Goal: Task Accomplishment & Management: Use online tool/utility

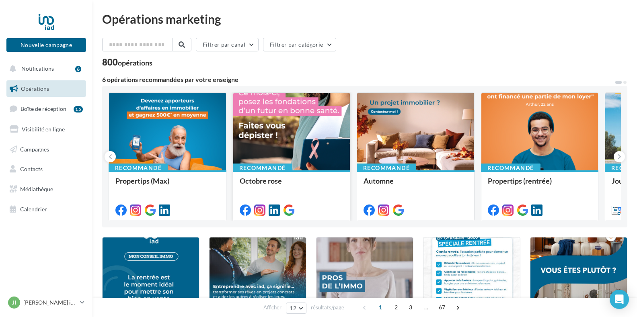
click at [283, 140] on div at bounding box center [291, 132] width 117 height 78
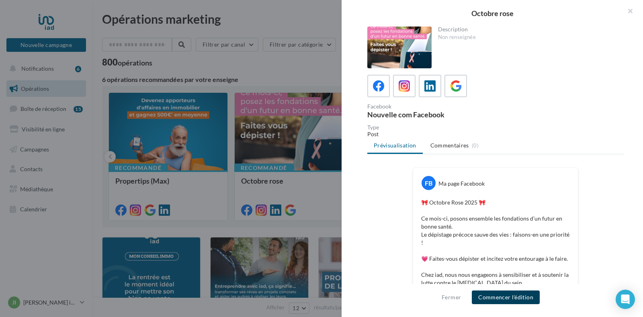
click at [506, 297] on button "Commencer l'édition" at bounding box center [506, 298] width 68 height 14
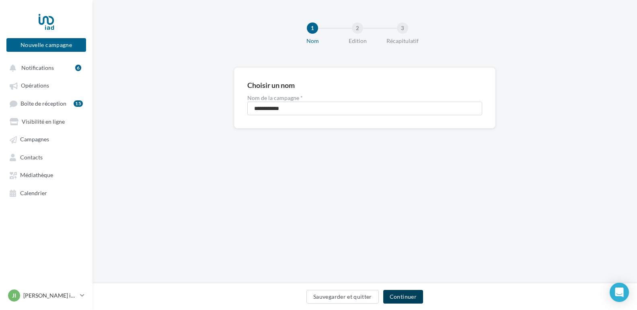
click at [401, 296] on button "Continuer" at bounding box center [403, 297] width 40 height 14
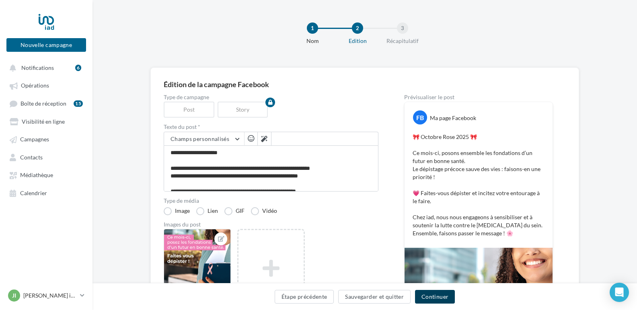
click at [439, 294] on button "Continuer" at bounding box center [435, 297] width 40 height 14
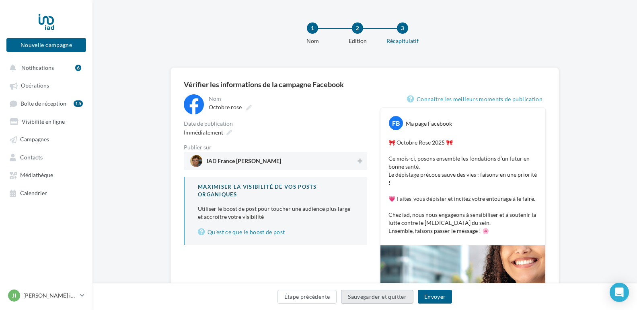
click at [371, 297] on button "Sauvegarder et quitter" at bounding box center [377, 297] width 72 height 14
